Goal: Navigation & Orientation: Find specific page/section

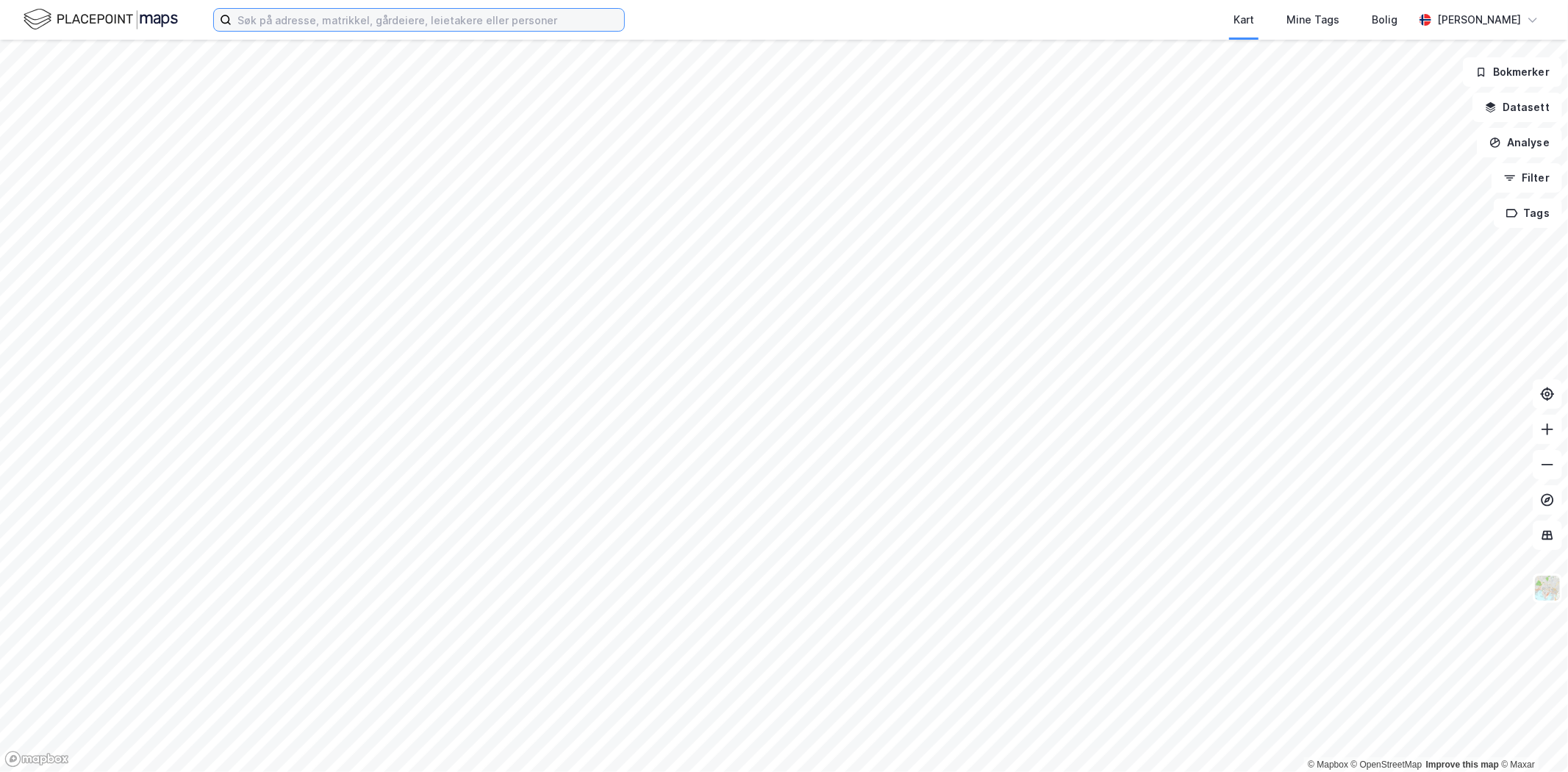
click at [347, 11] on input at bounding box center [427, 19] width 393 height 22
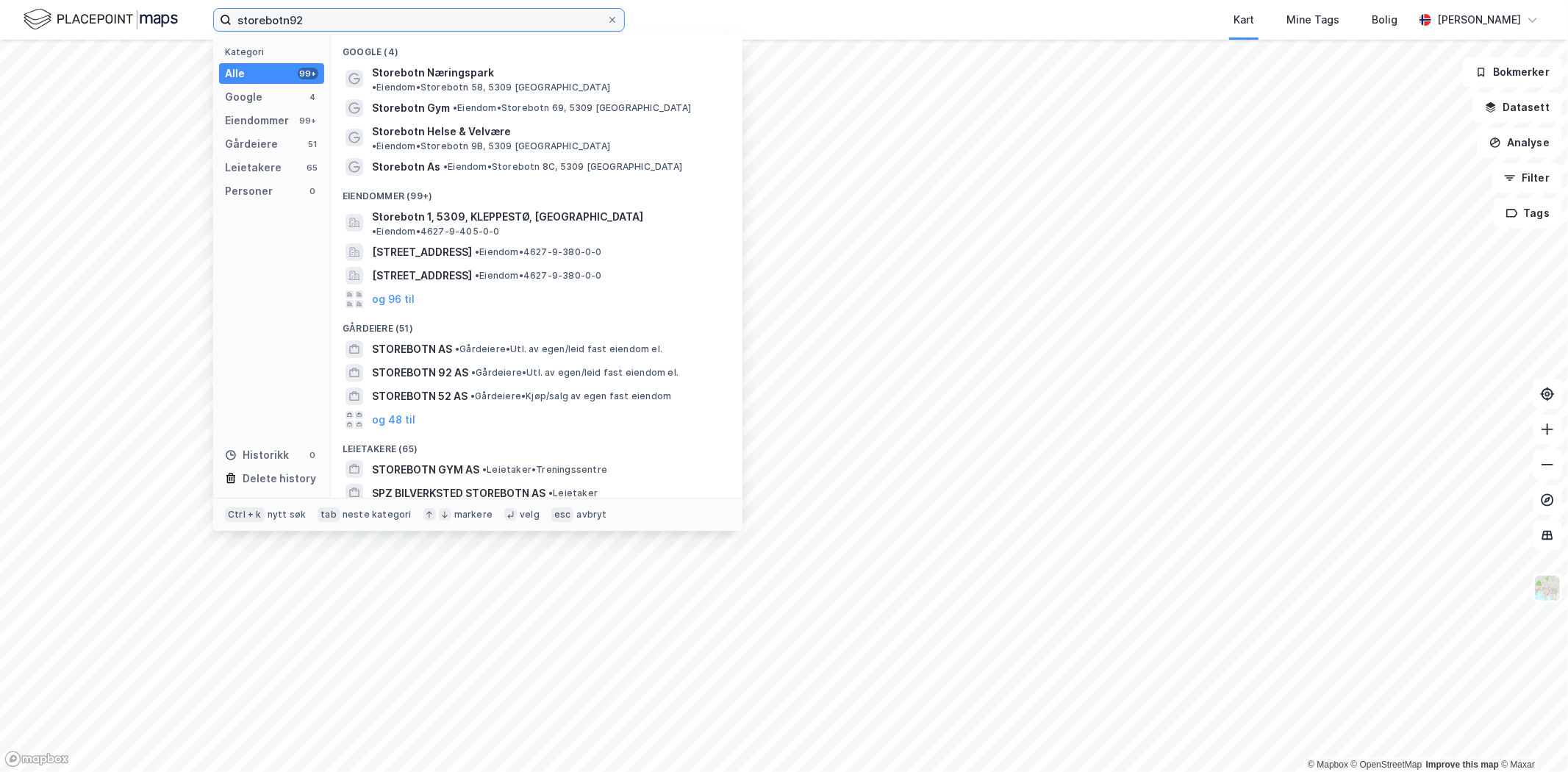
click at [286, 18] on input "storebotn92" at bounding box center [419, 19] width 375 height 22
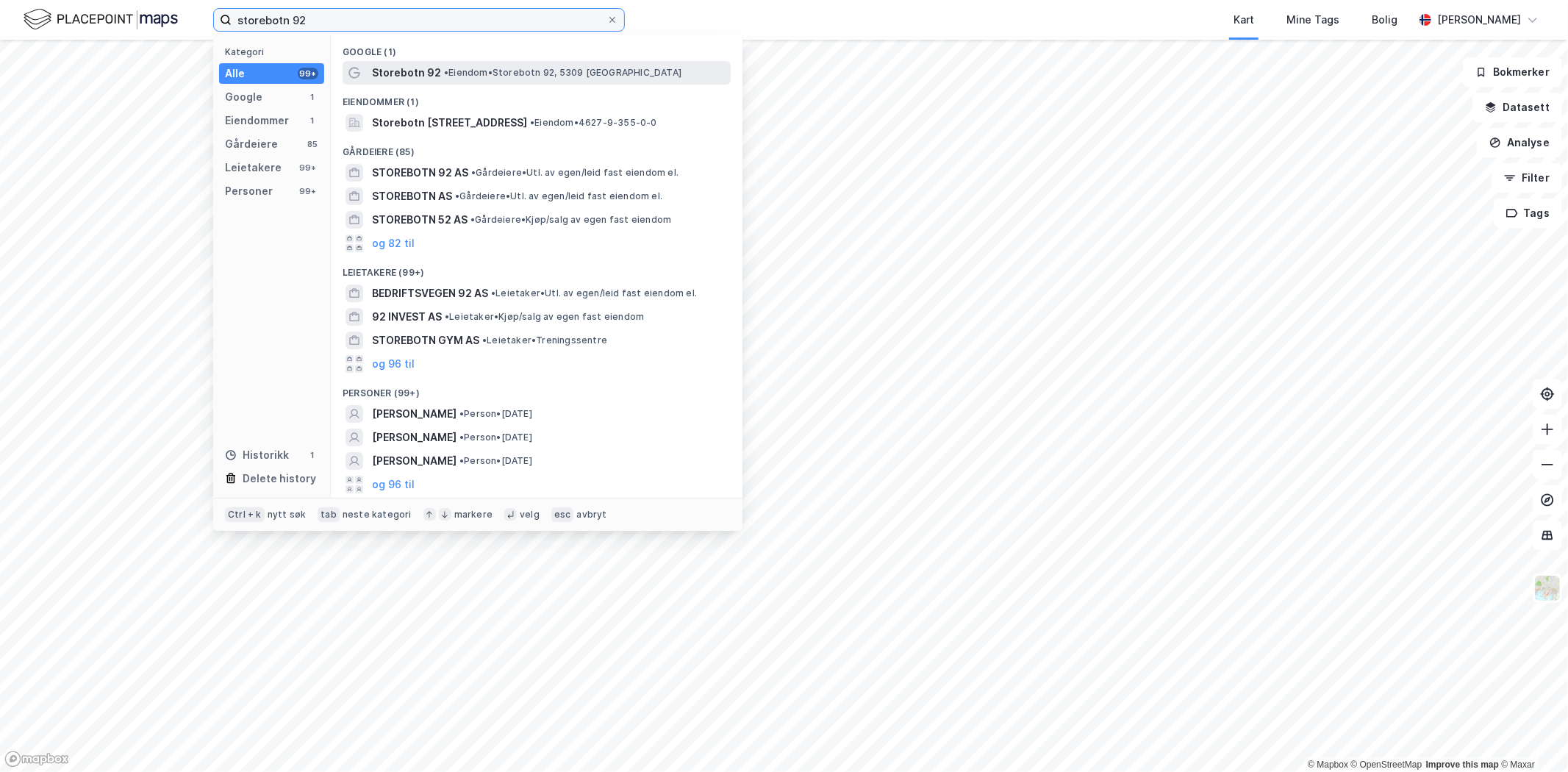
type input "storebotn 92"
click at [372, 73] on span "Storebotn 92" at bounding box center [407, 73] width 69 height 18
